Goal: Information Seeking & Learning: Find specific fact

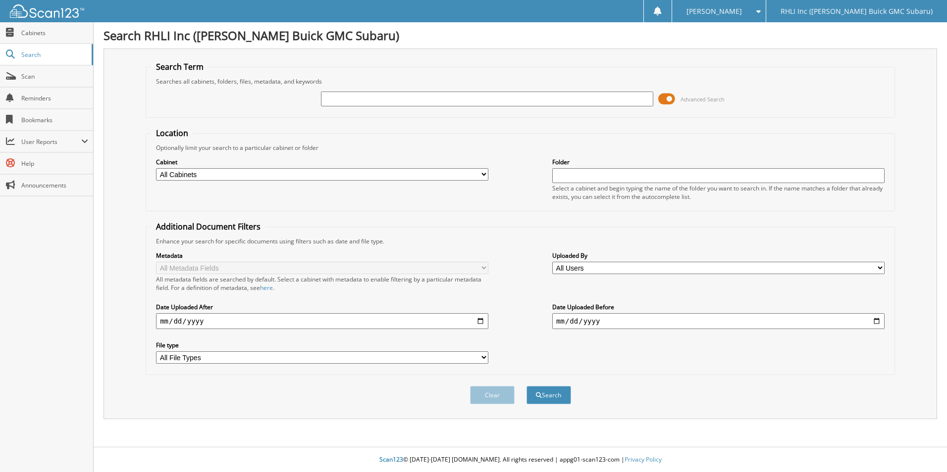
click at [394, 99] on input "text" at bounding box center [487, 99] width 332 height 15
type input "212117"
click at [526, 386] on button "Search" at bounding box center [548, 395] width 45 height 18
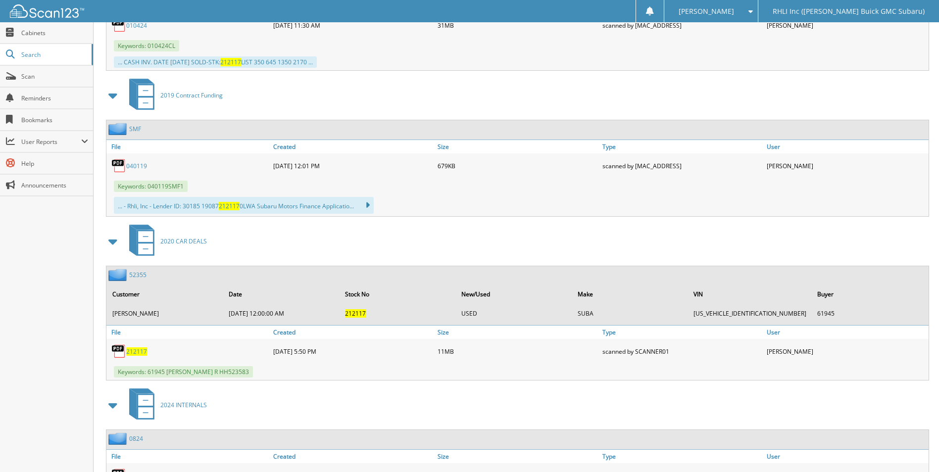
scroll to position [1832, 0]
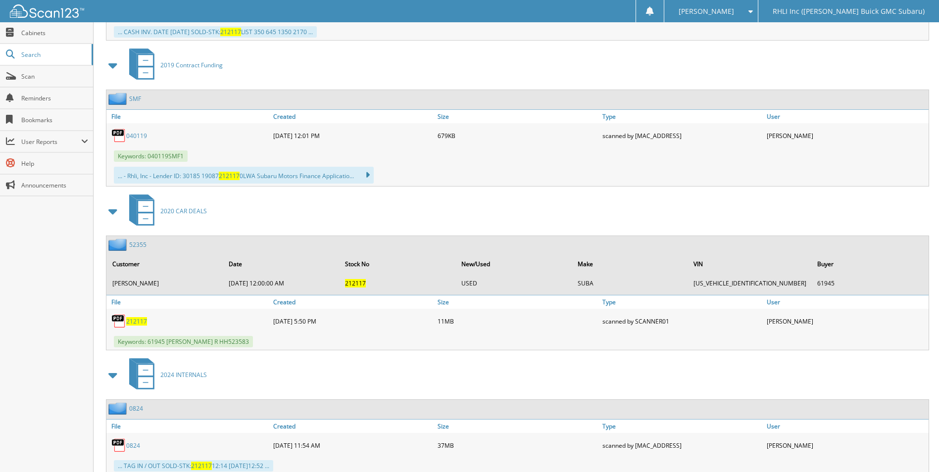
click at [133, 323] on span "212117" at bounding box center [136, 321] width 21 height 8
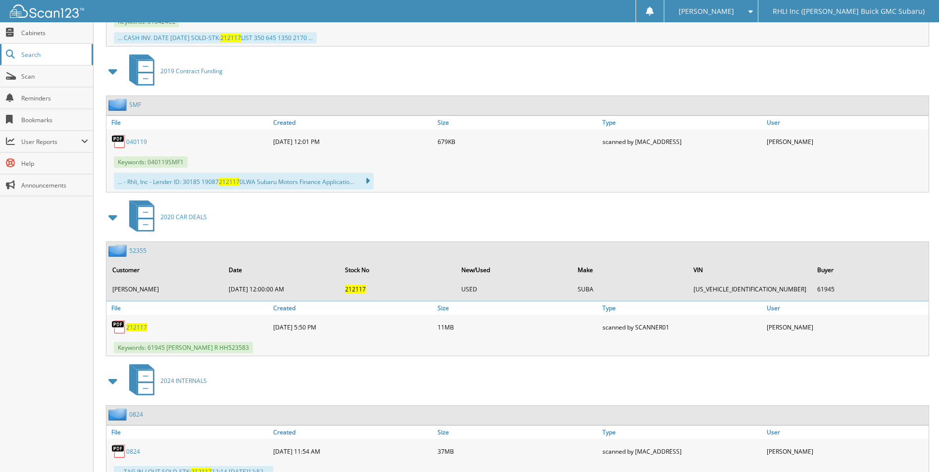
click at [18, 60] on link "Search" at bounding box center [46, 54] width 93 height 21
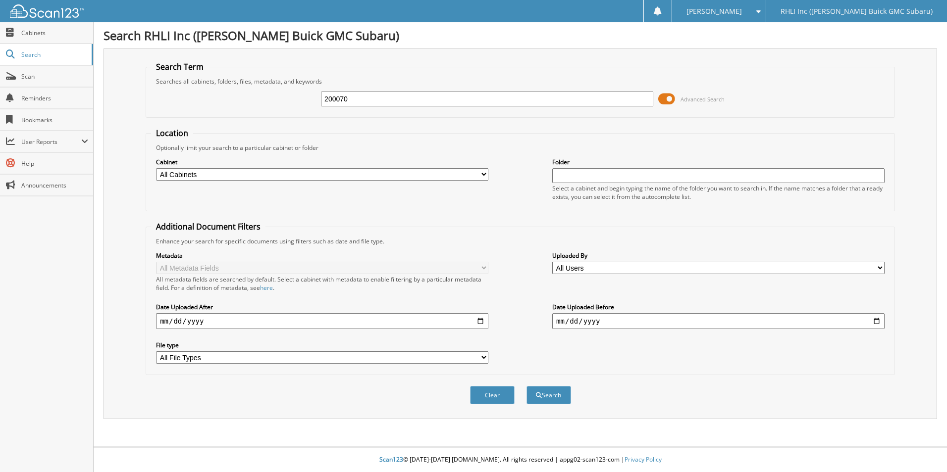
type input "200070"
click at [526, 386] on button "Search" at bounding box center [548, 395] width 45 height 18
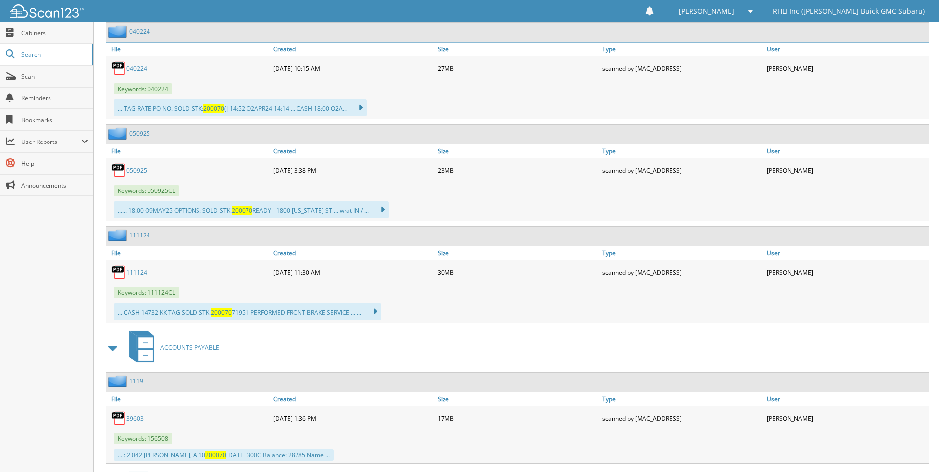
scroll to position [1201, 0]
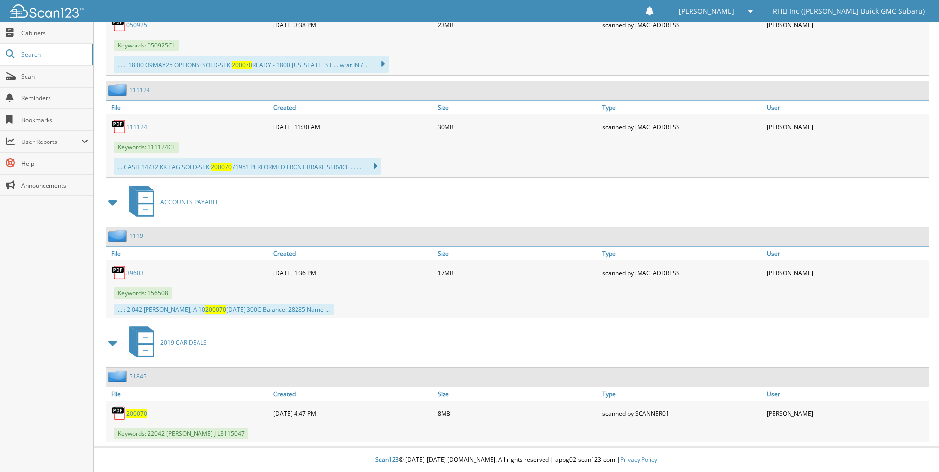
click at [130, 414] on span "200070" at bounding box center [136, 413] width 21 height 8
drag, startPoint x: 23, startPoint y: 29, endPoint x: 37, endPoint y: 33, distance: 14.4
click at [23, 29] on span "Cabinets" at bounding box center [54, 33] width 67 height 8
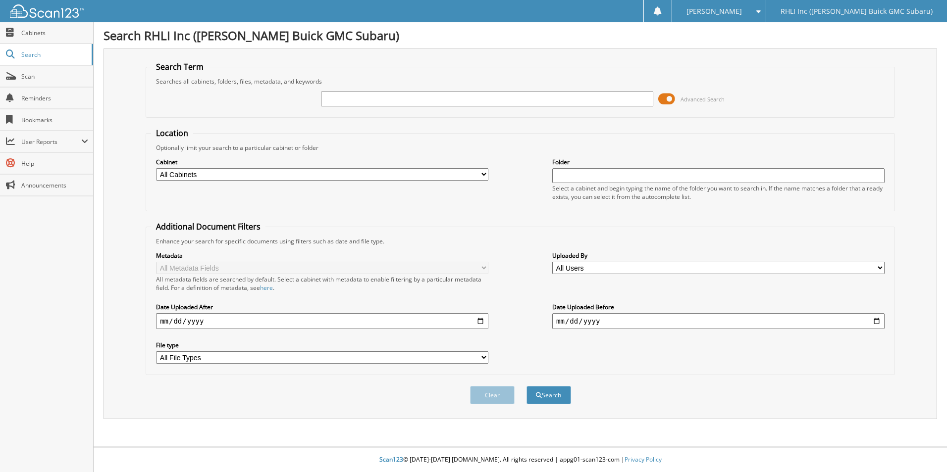
click at [387, 102] on input "text" at bounding box center [487, 99] width 332 height 15
type input "200070"
click at [526, 386] on button "Search" at bounding box center [548, 395] width 45 height 18
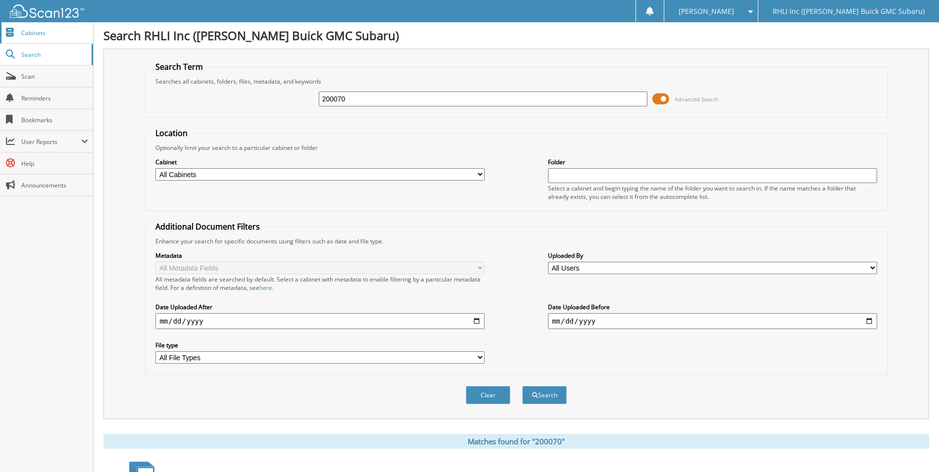
click at [31, 31] on span "Cabinets" at bounding box center [54, 33] width 67 height 8
